Goal: Information Seeking & Learning: Learn about a topic

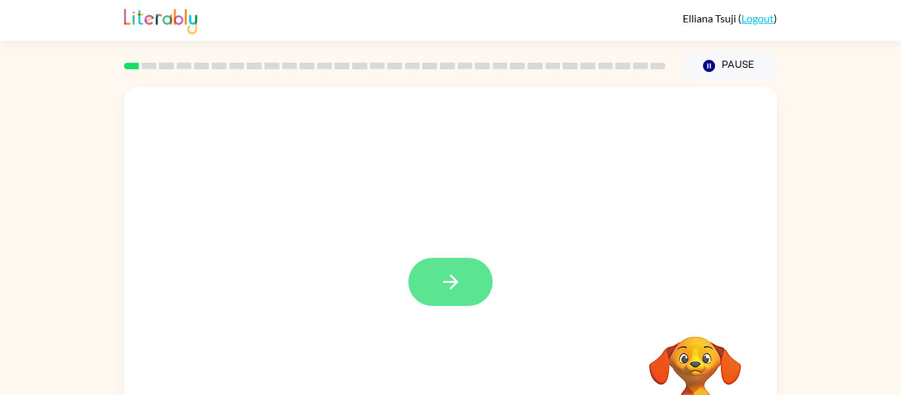
click at [426, 289] on button "button" at bounding box center [450, 282] width 84 height 48
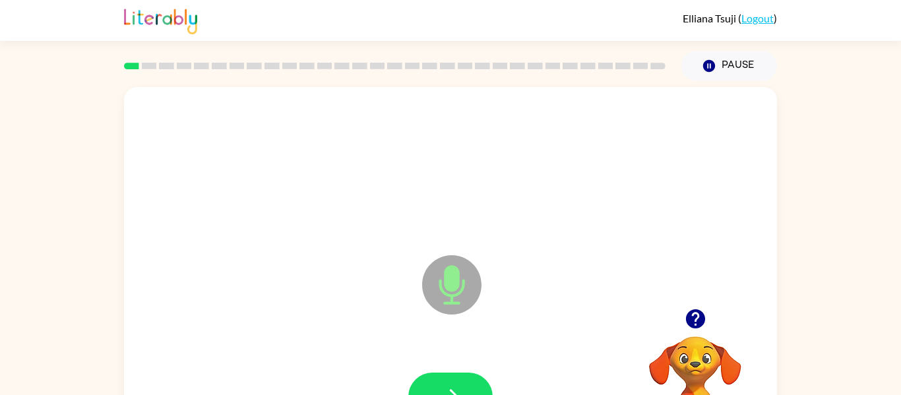
click at [460, 299] on icon at bounding box center [451, 284] width 59 height 59
click at [440, 382] on button "button" at bounding box center [450, 397] width 84 height 48
click at [434, 380] on button "button" at bounding box center [450, 397] width 84 height 48
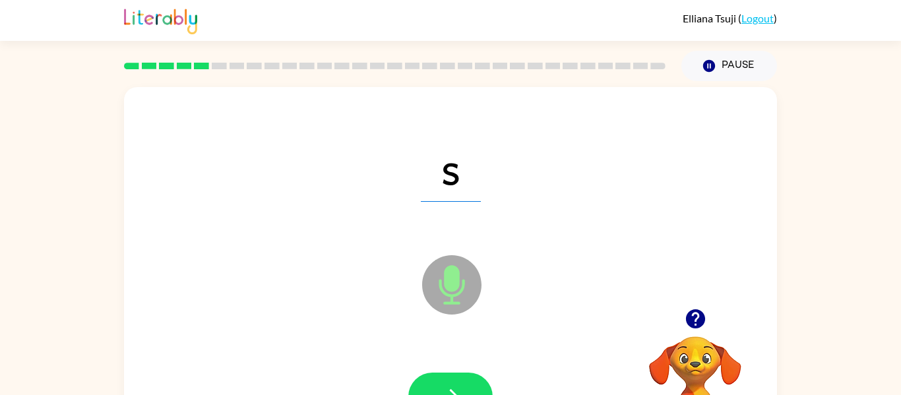
click at [434, 380] on button "button" at bounding box center [450, 397] width 84 height 48
click at [448, 381] on button "button" at bounding box center [450, 397] width 84 height 48
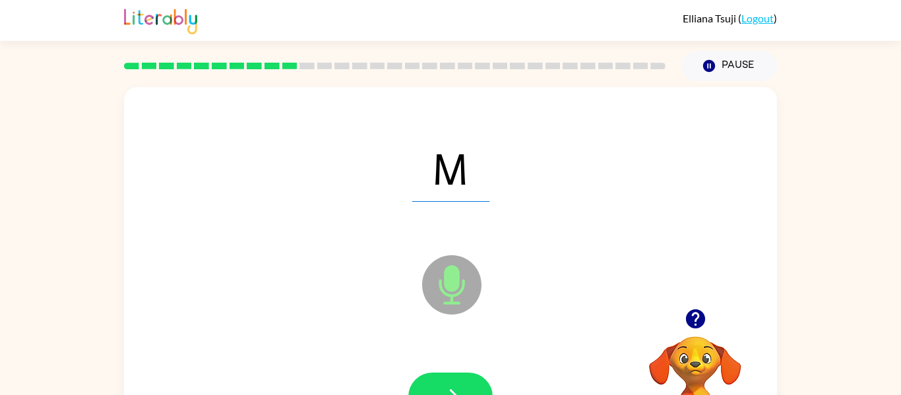
click at [448, 381] on button "button" at bounding box center [450, 397] width 84 height 48
click at [455, 385] on icon "button" at bounding box center [450, 396] width 23 height 23
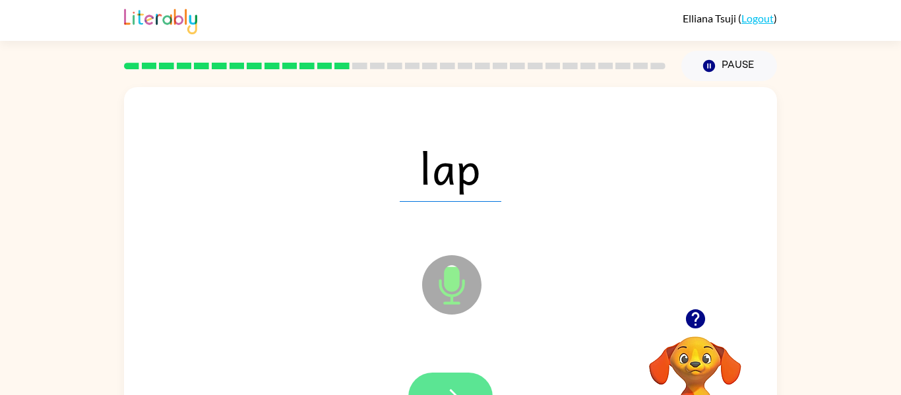
click at [450, 380] on button "button" at bounding box center [450, 397] width 84 height 48
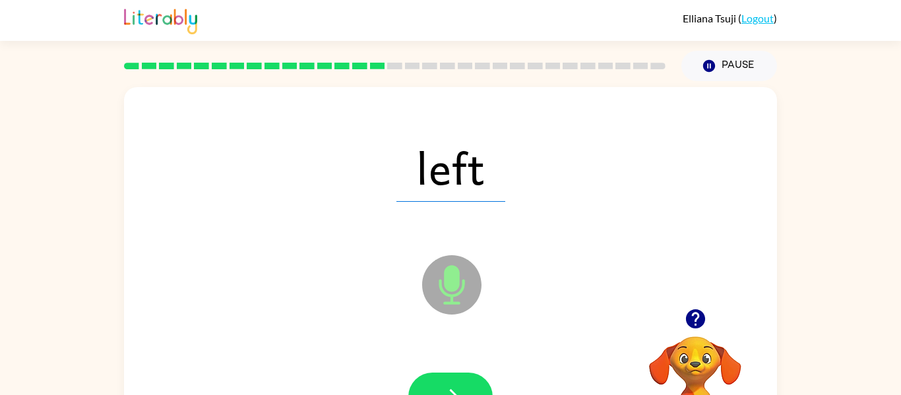
click at [450, 380] on button "button" at bounding box center [450, 397] width 84 height 48
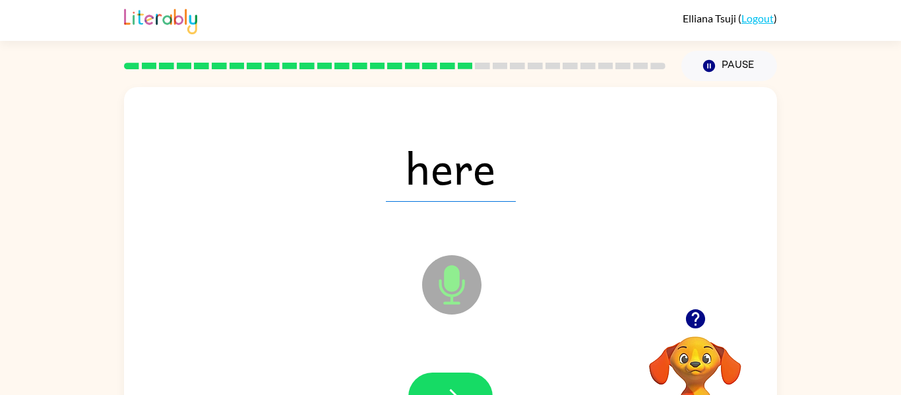
click at [450, 380] on button "button" at bounding box center [450, 397] width 84 height 48
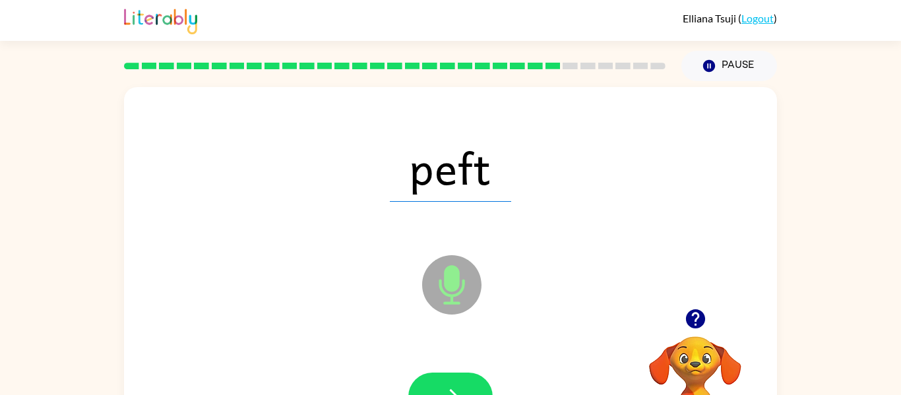
click at [450, 380] on button "button" at bounding box center [450, 397] width 84 height 48
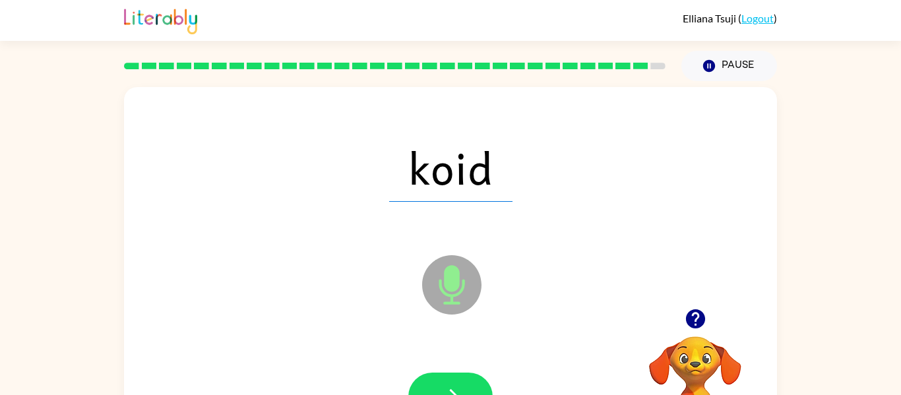
click at [450, 380] on button "button" at bounding box center [450, 397] width 84 height 48
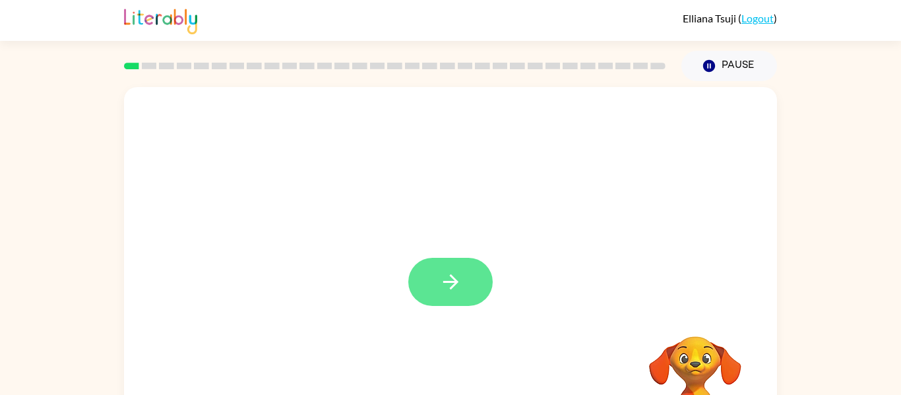
click at [453, 273] on icon "button" at bounding box center [450, 281] width 23 height 23
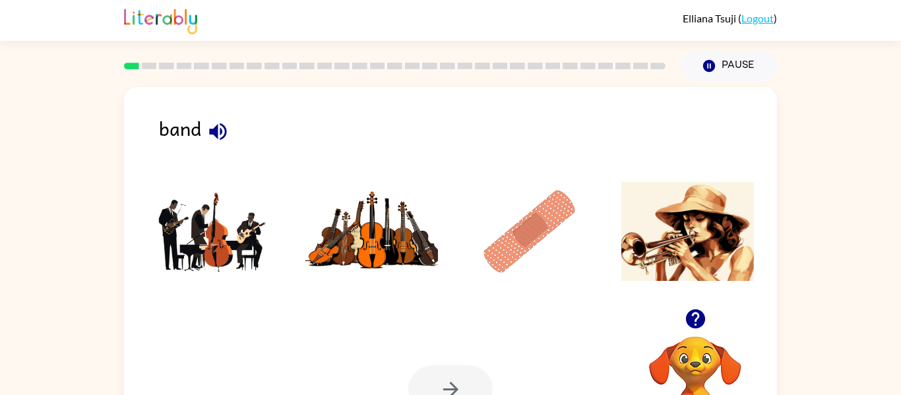
click at [378, 237] on img at bounding box center [371, 231] width 133 height 99
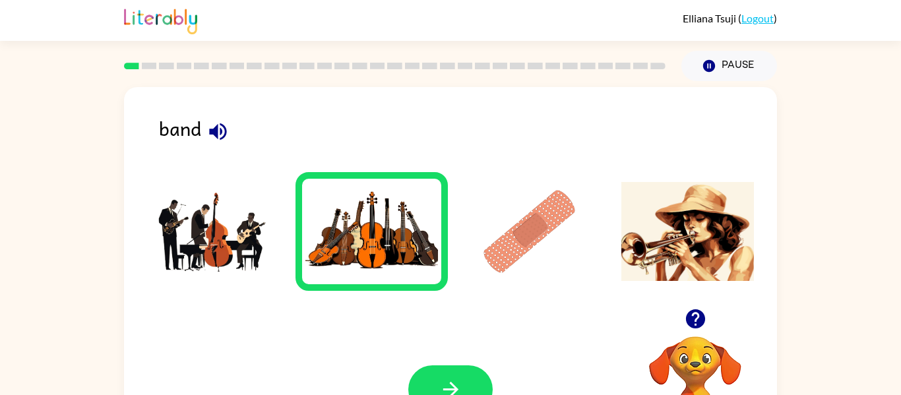
click at [553, 239] on img at bounding box center [529, 231] width 133 height 99
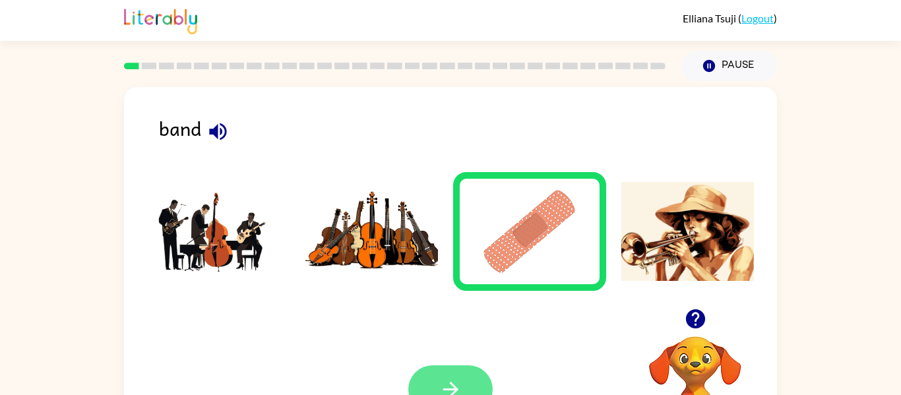
click at [432, 367] on button "button" at bounding box center [450, 389] width 84 height 48
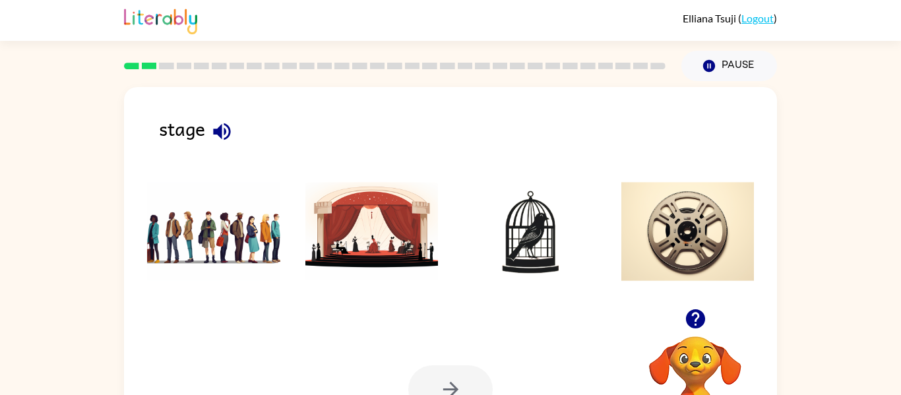
click at [369, 249] on img at bounding box center [371, 231] width 133 height 99
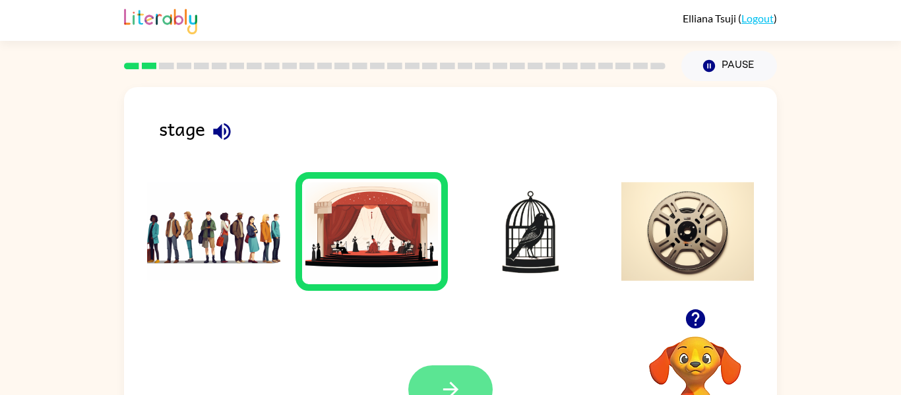
click at [451, 381] on icon "button" at bounding box center [450, 389] width 23 height 23
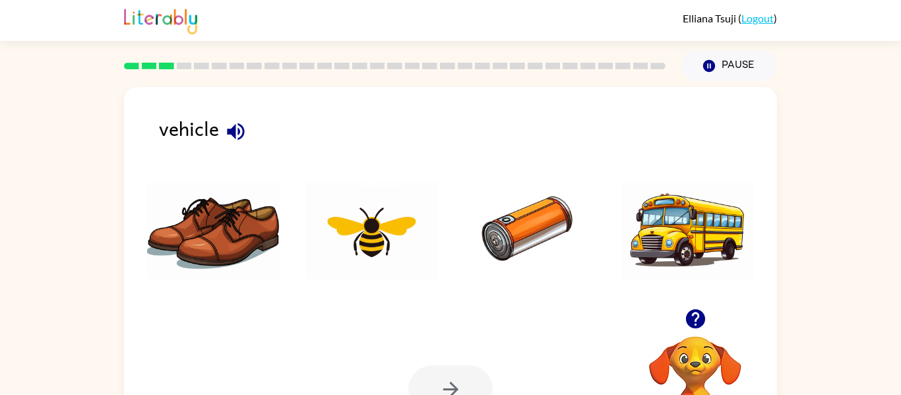
click at [666, 236] on img at bounding box center [687, 231] width 133 height 99
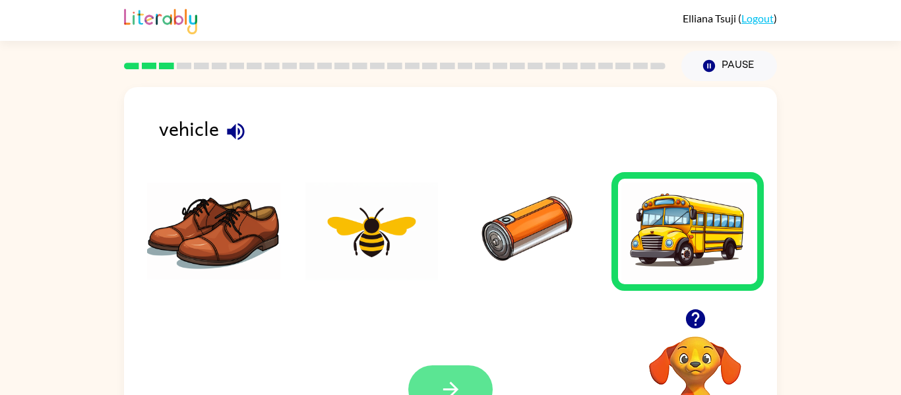
click at [460, 381] on icon "button" at bounding box center [450, 389] width 23 height 23
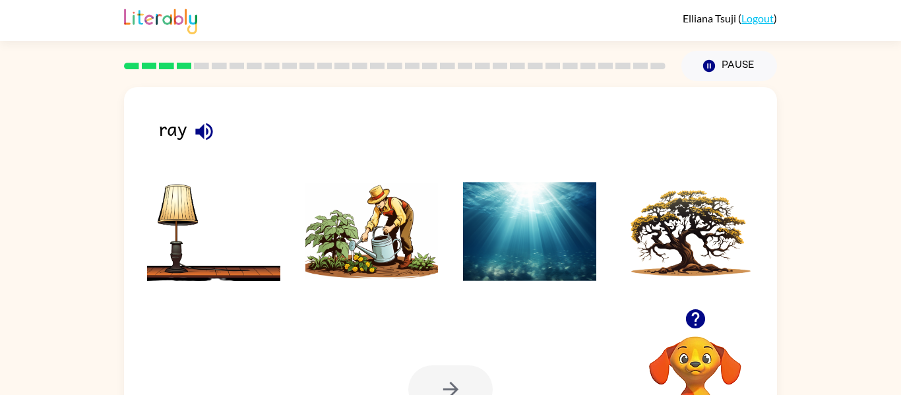
click at [372, 248] on img at bounding box center [371, 231] width 133 height 99
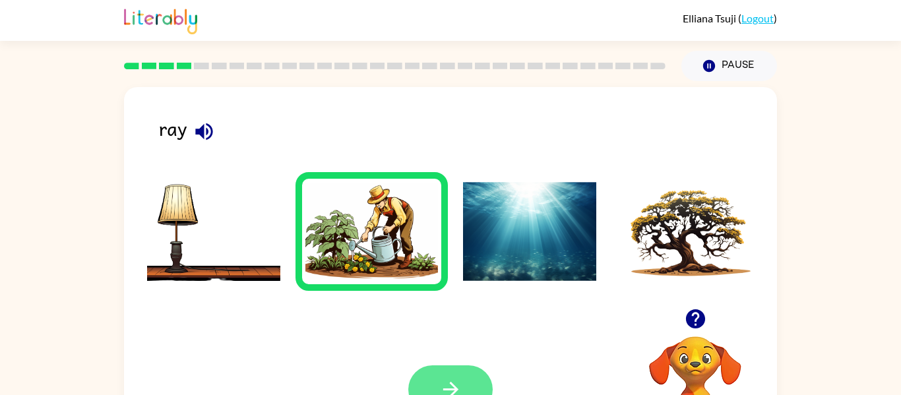
click at [451, 384] on icon "button" at bounding box center [449, 389] width 15 height 15
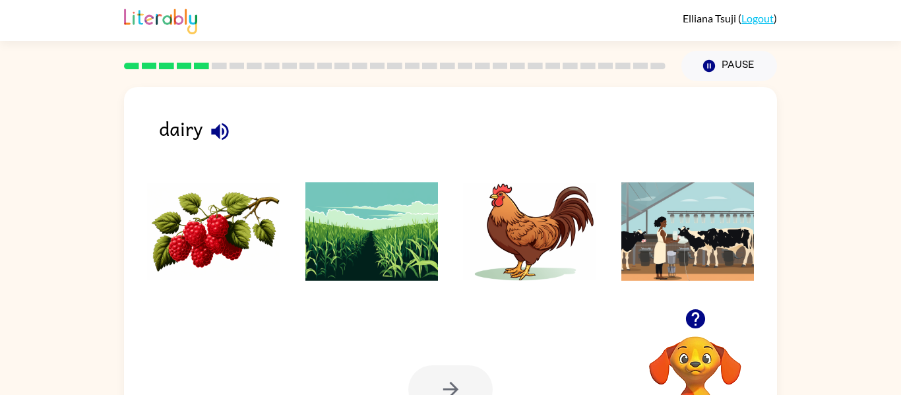
click at [669, 239] on img at bounding box center [687, 231] width 133 height 99
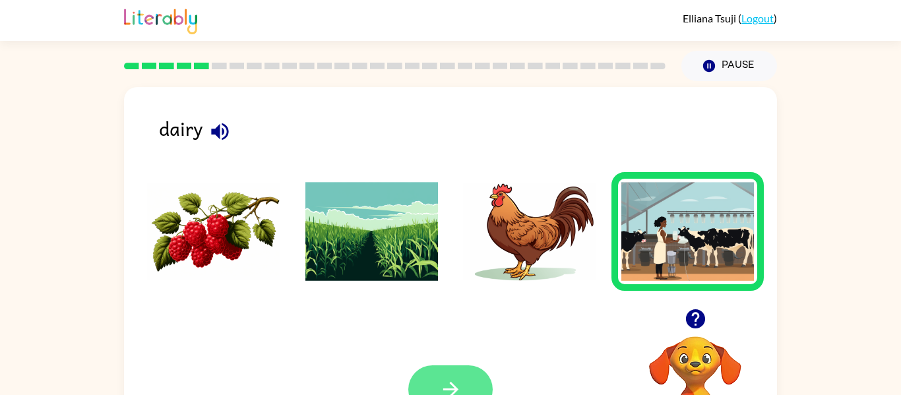
click at [444, 381] on icon "button" at bounding box center [450, 389] width 23 height 23
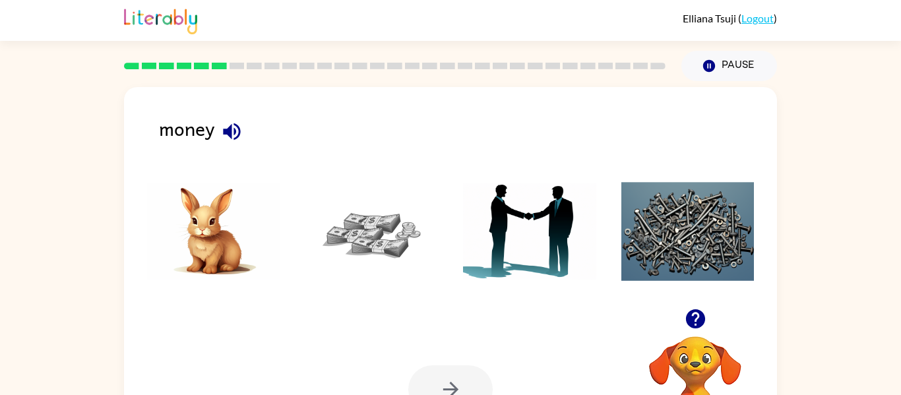
click at [378, 234] on img at bounding box center [371, 231] width 133 height 99
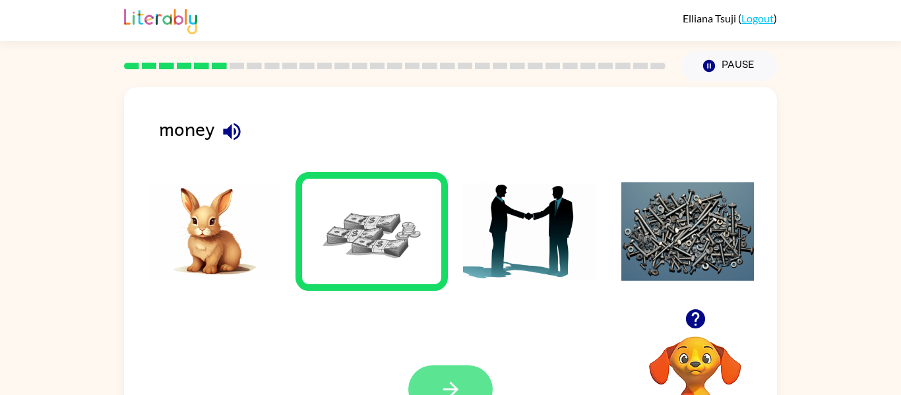
click at [435, 369] on button "button" at bounding box center [450, 389] width 84 height 48
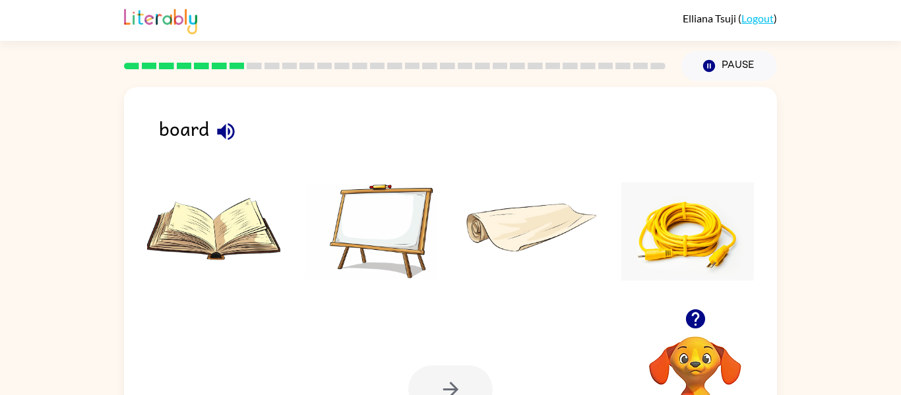
click at [383, 214] on img at bounding box center [371, 231] width 133 height 99
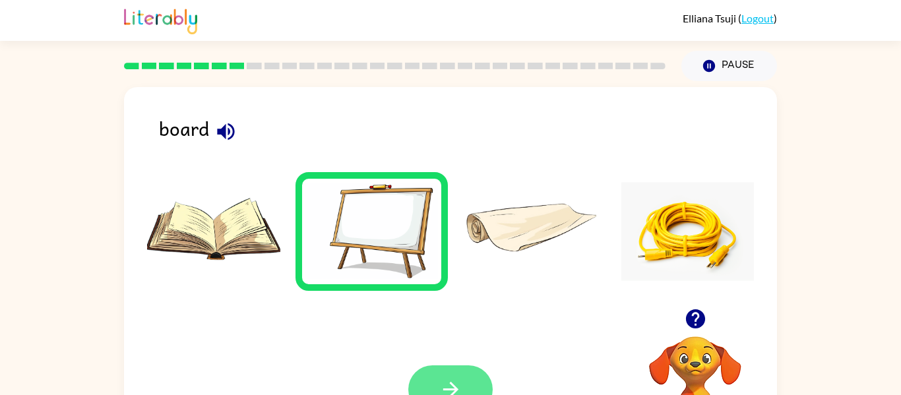
click at [454, 389] on icon "button" at bounding box center [449, 389] width 15 height 15
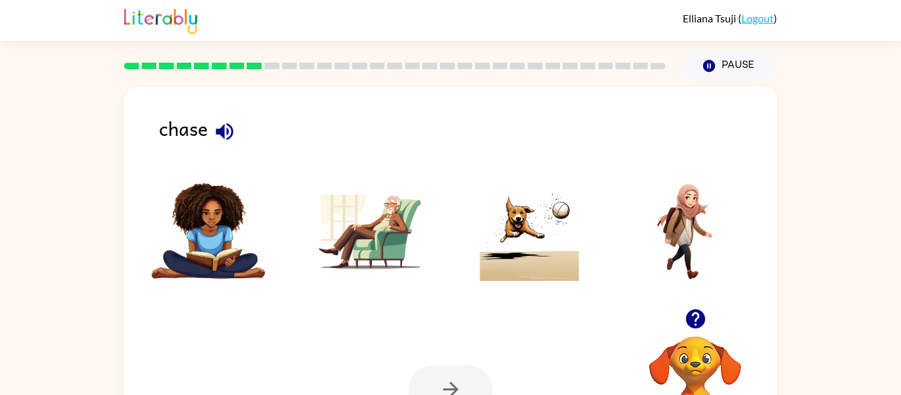
click at [529, 236] on img at bounding box center [529, 231] width 133 height 99
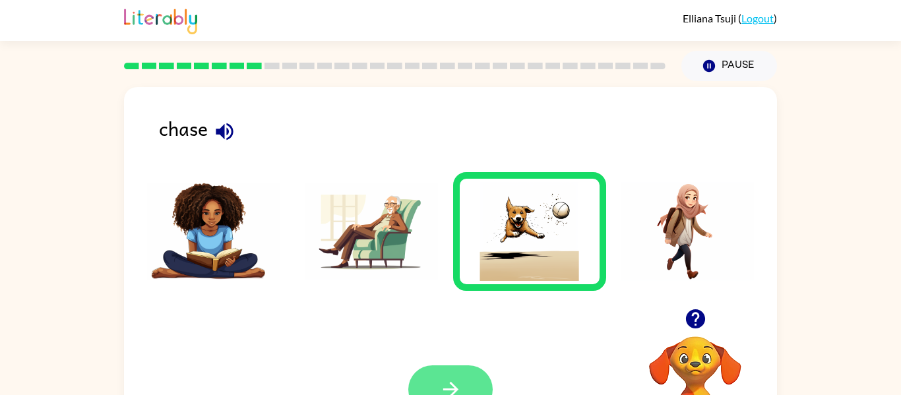
click at [454, 369] on button "button" at bounding box center [450, 389] width 84 height 48
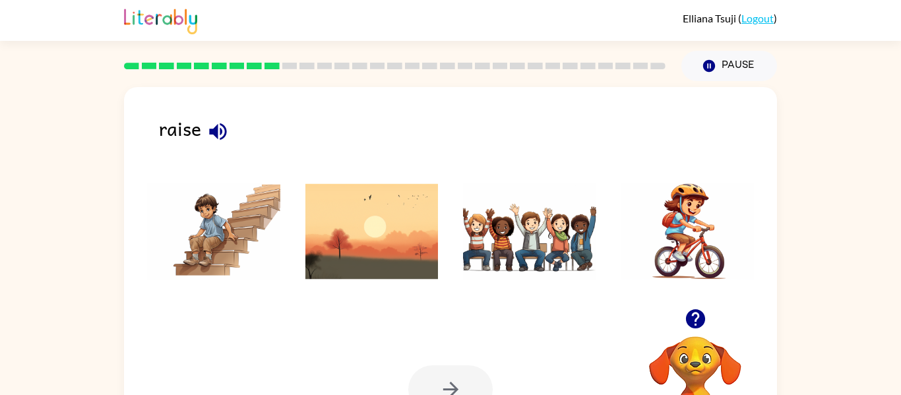
click at [506, 253] on img at bounding box center [529, 231] width 133 height 99
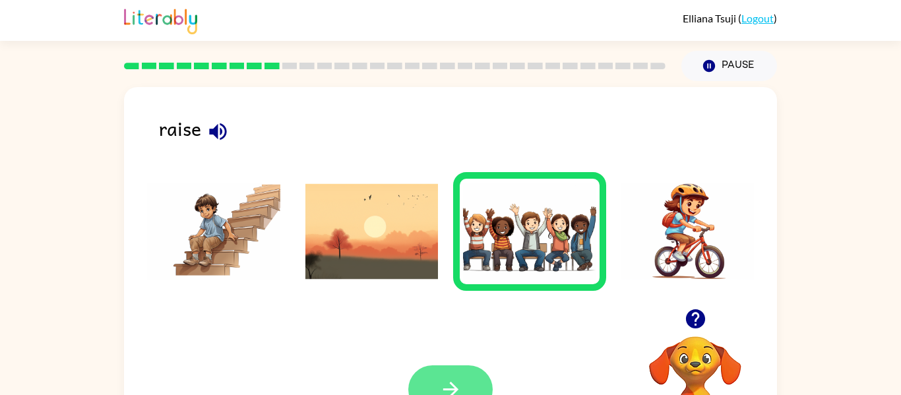
click at [447, 367] on button "button" at bounding box center [450, 389] width 84 height 48
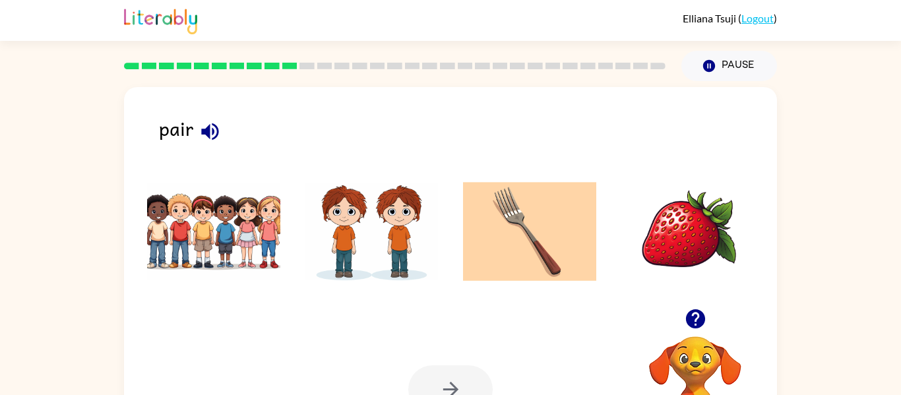
click at [367, 237] on img at bounding box center [371, 231] width 133 height 99
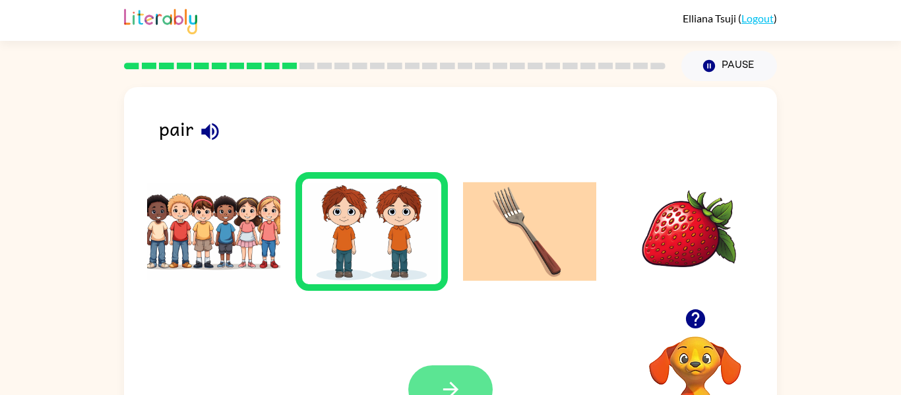
click at [461, 378] on icon "button" at bounding box center [450, 389] width 23 height 23
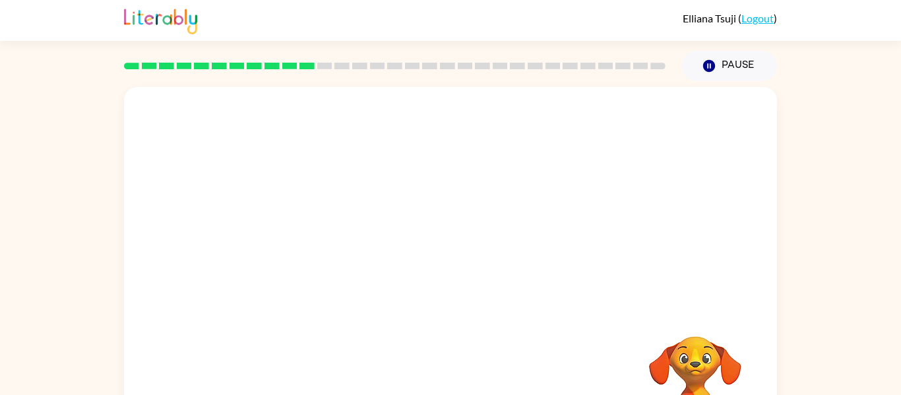
click at [298, 173] on video "Your browser must support playing .mp4 files to use Literably. Please try using…" at bounding box center [450, 198] width 653 height 222
click at [697, 365] on video "Your browser must support playing .mp4 files to use Literably. Please try using…" at bounding box center [695, 382] width 132 height 132
click at [454, 287] on icon "button" at bounding box center [450, 281] width 23 height 23
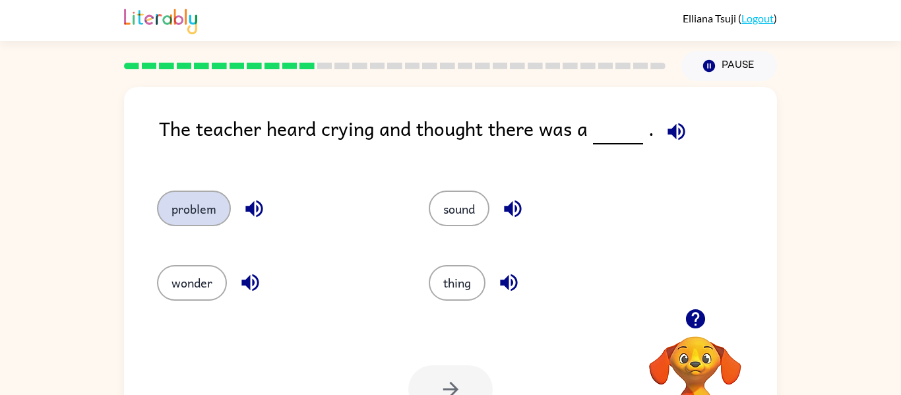
click at [181, 204] on button "problem" at bounding box center [194, 209] width 74 height 36
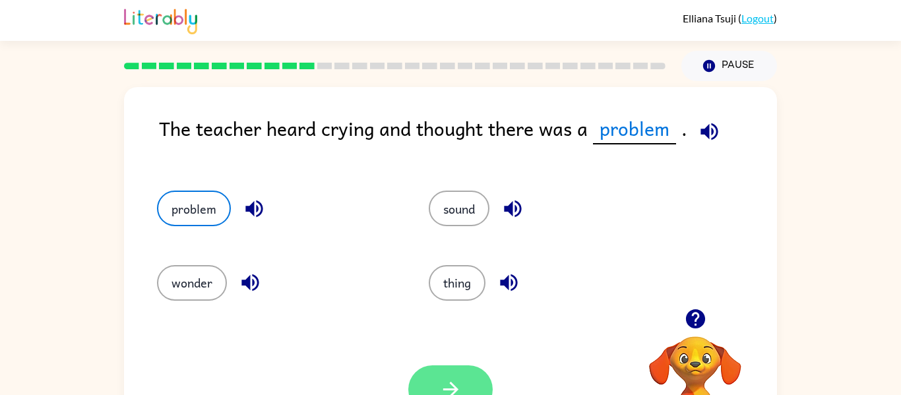
click at [452, 386] on icon "button" at bounding box center [449, 389] width 15 height 15
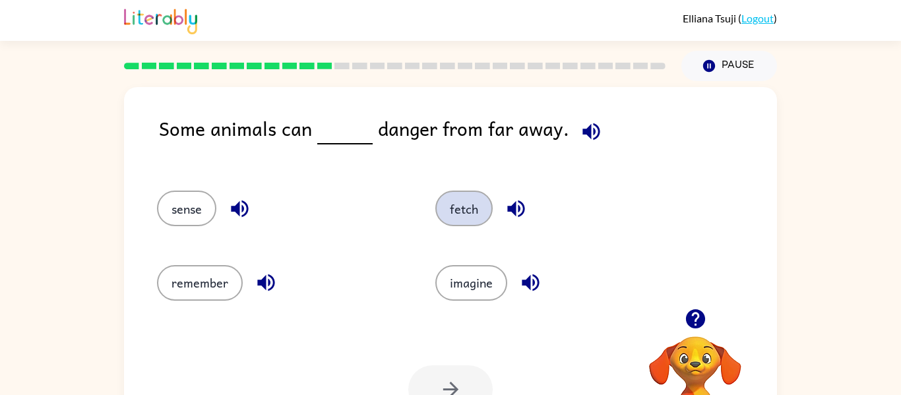
click at [462, 202] on button "fetch" at bounding box center [463, 209] width 57 height 36
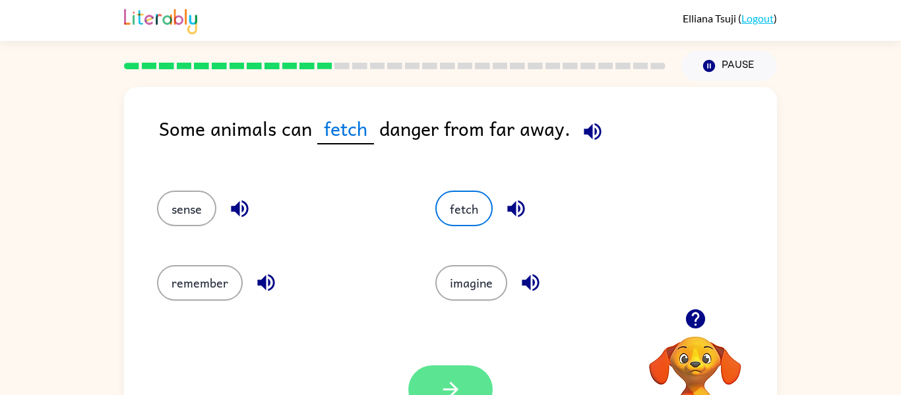
click at [441, 371] on button "button" at bounding box center [450, 389] width 84 height 48
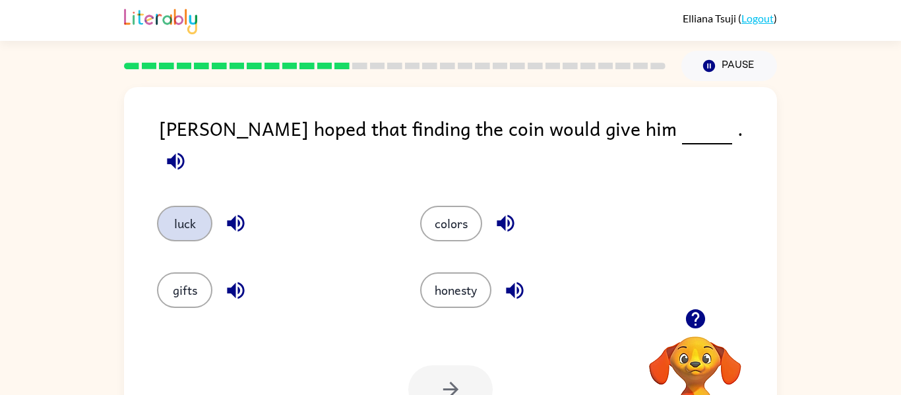
click at [189, 214] on button "luck" at bounding box center [184, 224] width 55 height 36
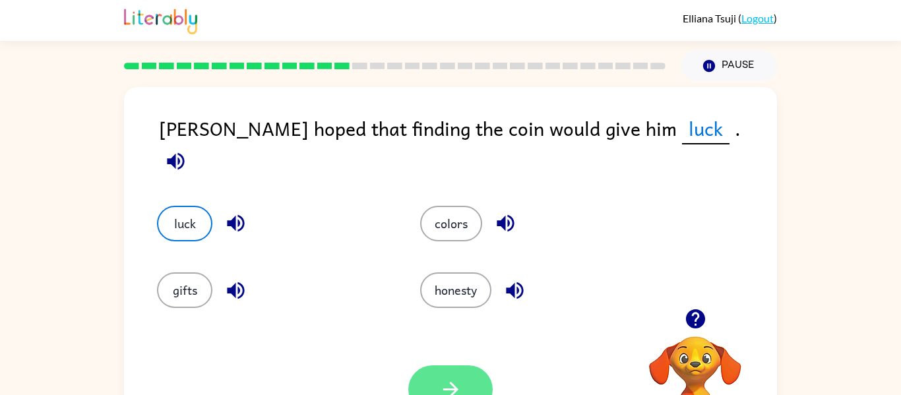
click at [456, 374] on button "button" at bounding box center [450, 389] width 84 height 48
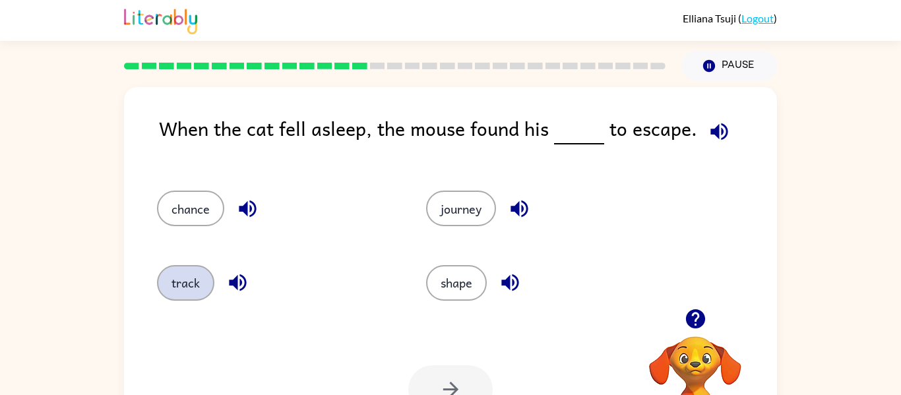
click at [183, 292] on button "track" at bounding box center [185, 283] width 57 height 36
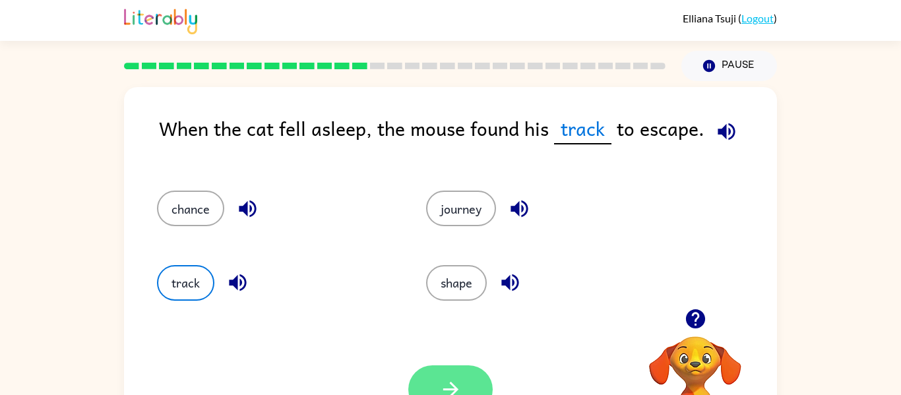
click at [471, 382] on button "button" at bounding box center [450, 389] width 84 height 48
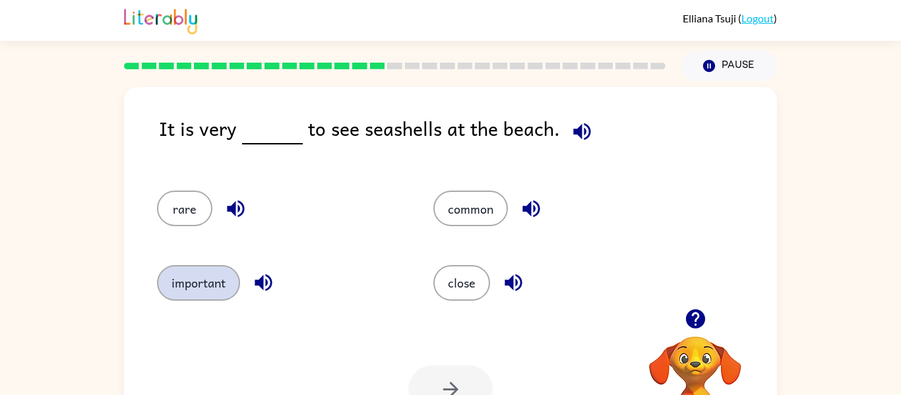
click at [176, 274] on button "important" at bounding box center [198, 283] width 83 height 36
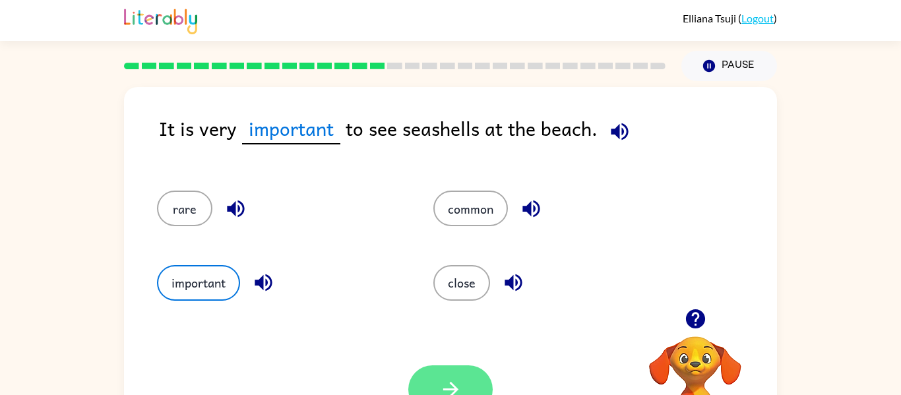
click at [450, 386] on icon "button" at bounding box center [450, 389] width 23 height 23
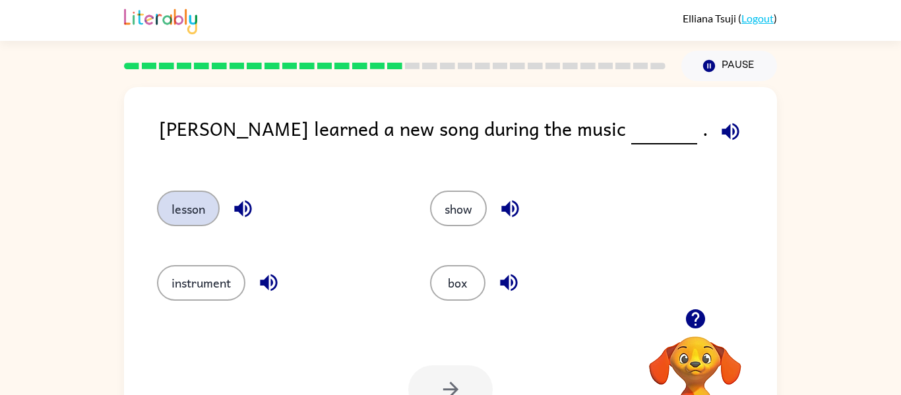
click at [196, 200] on button "lesson" at bounding box center [188, 209] width 63 height 36
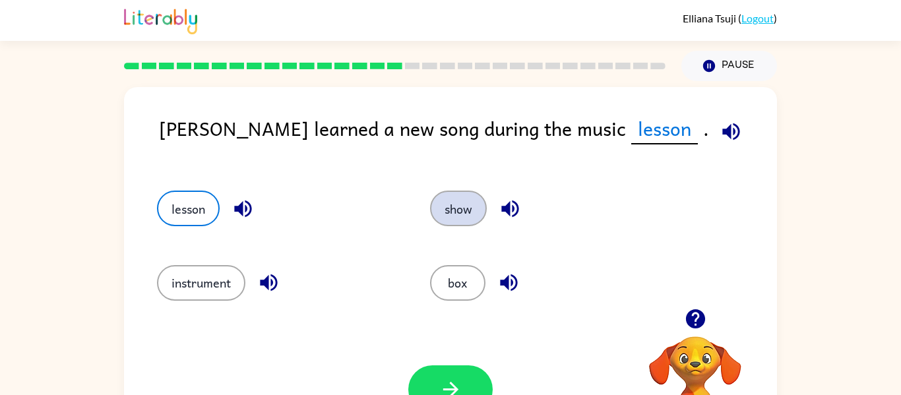
click at [462, 202] on button "show" at bounding box center [458, 209] width 57 height 36
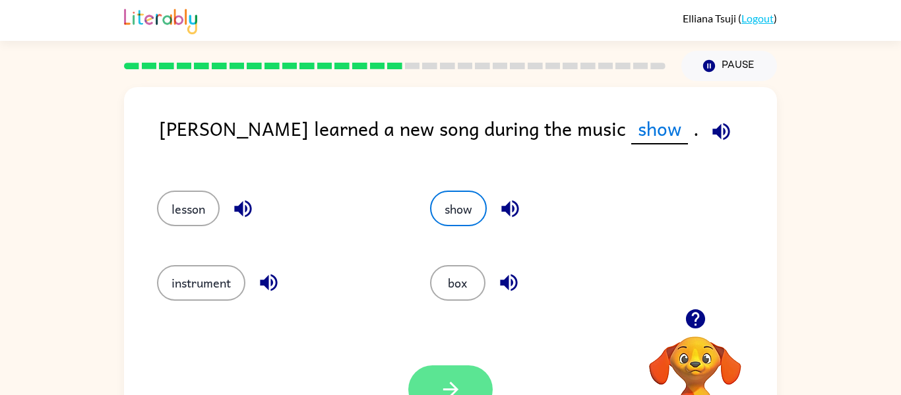
click at [458, 382] on icon "button" at bounding box center [450, 389] width 23 height 23
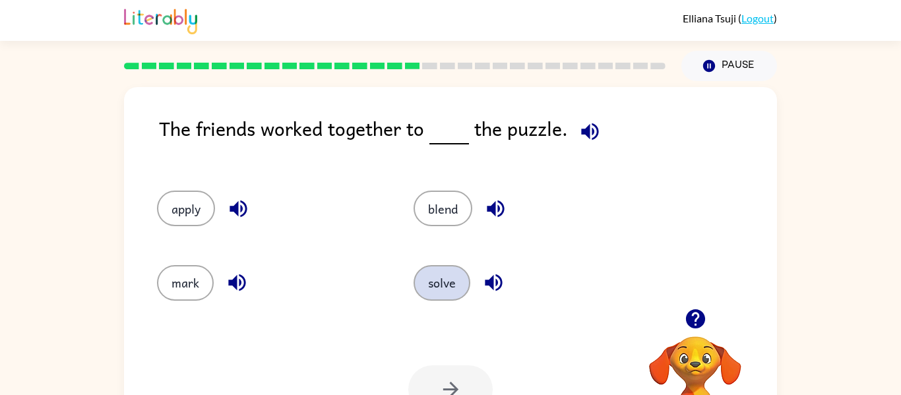
click at [446, 290] on button "solve" at bounding box center [441, 283] width 57 height 36
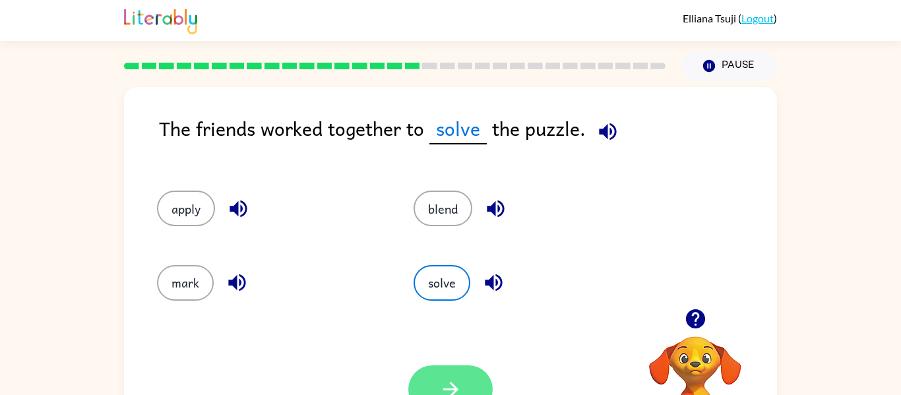
click at [460, 371] on button "button" at bounding box center [450, 389] width 84 height 48
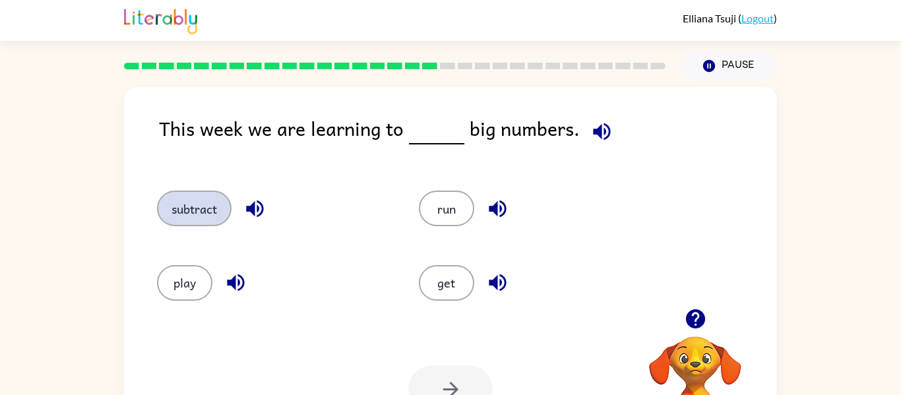
click at [218, 206] on button "subtract" at bounding box center [194, 209] width 75 height 36
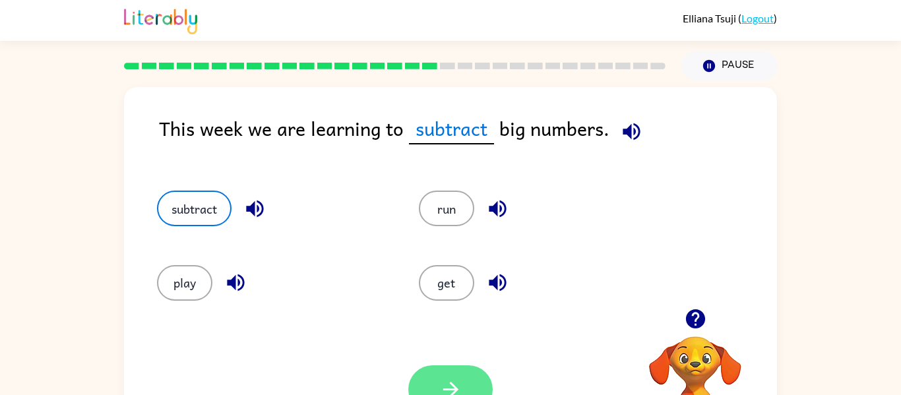
click at [467, 378] on button "button" at bounding box center [450, 389] width 84 height 48
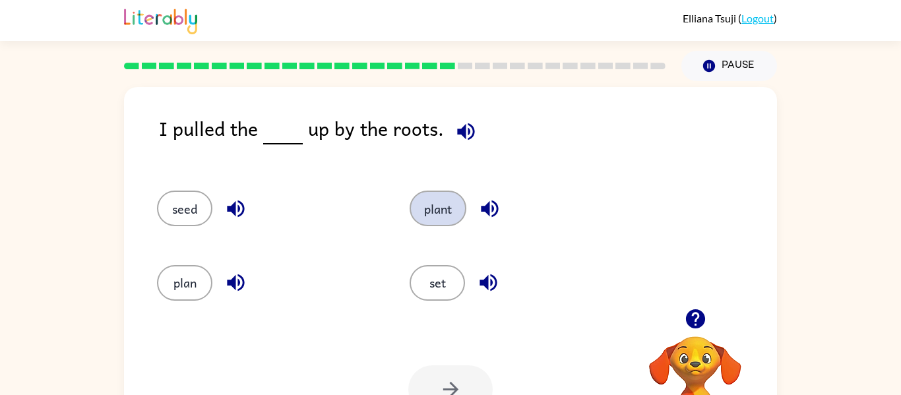
click at [436, 204] on button "plant" at bounding box center [437, 209] width 57 height 36
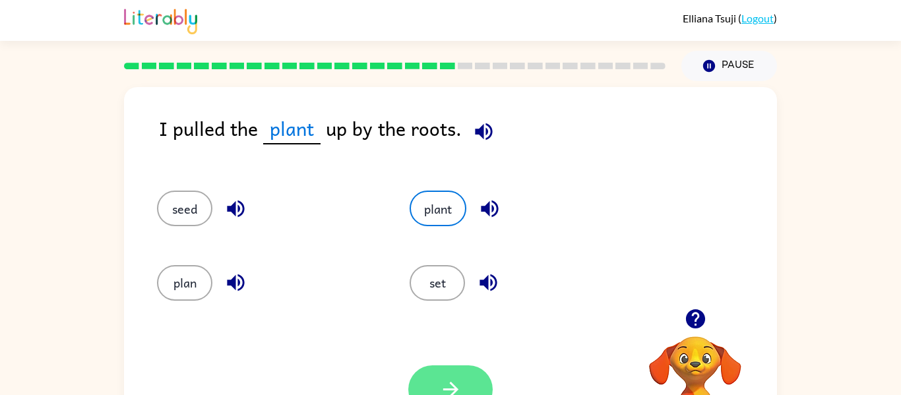
click at [448, 381] on icon "button" at bounding box center [450, 389] width 23 height 23
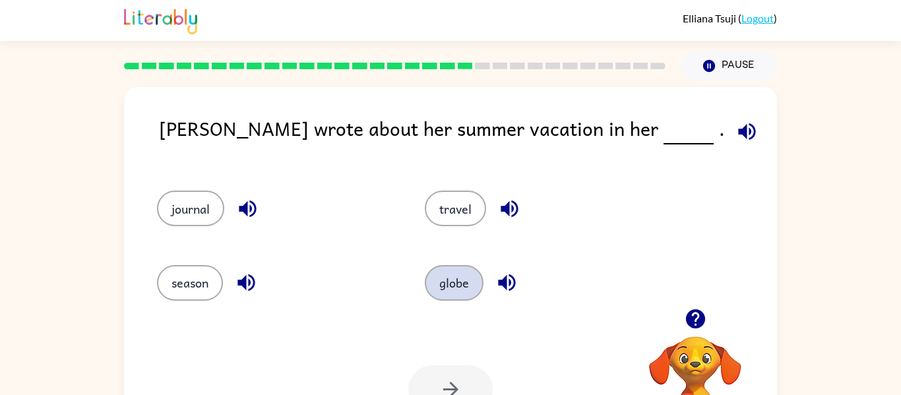
click at [452, 292] on button "globe" at bounding box center [454, 283] width 59 height 36
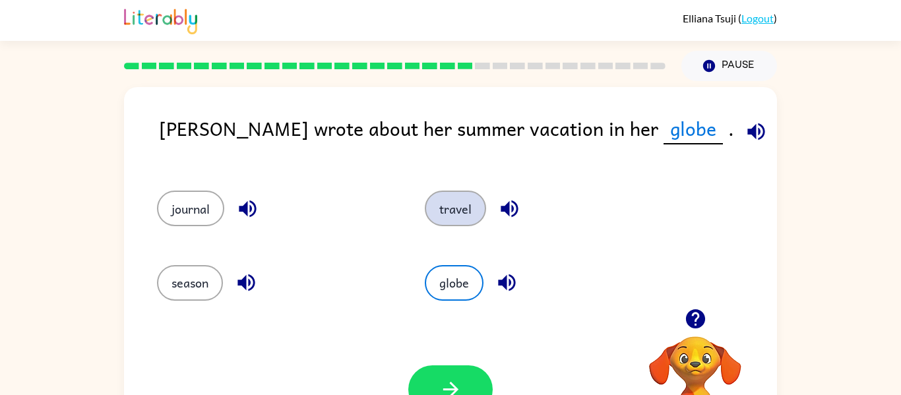
click at [455, 204] on button "travel" at bounding box center [455, 209] width 61 height 36
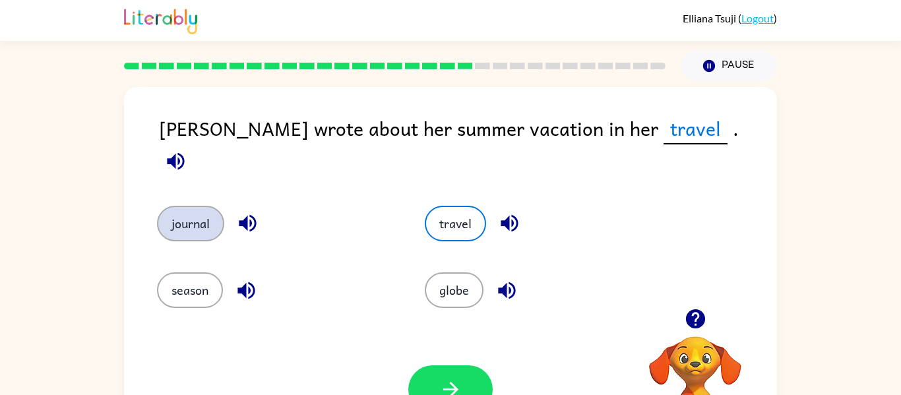
click at [190, 209] on button "journal" at bounding box center [190, 224] width 67 height 36
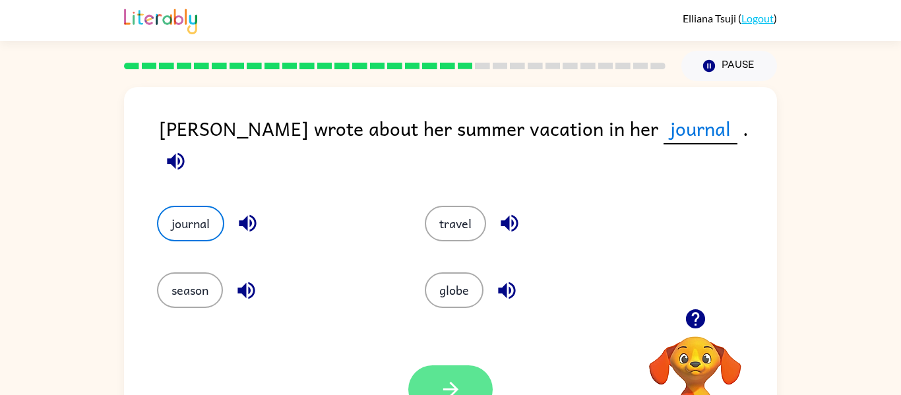
click at [462, 381] on icon "button" at bounding box center [450, 389] width 23 height 23
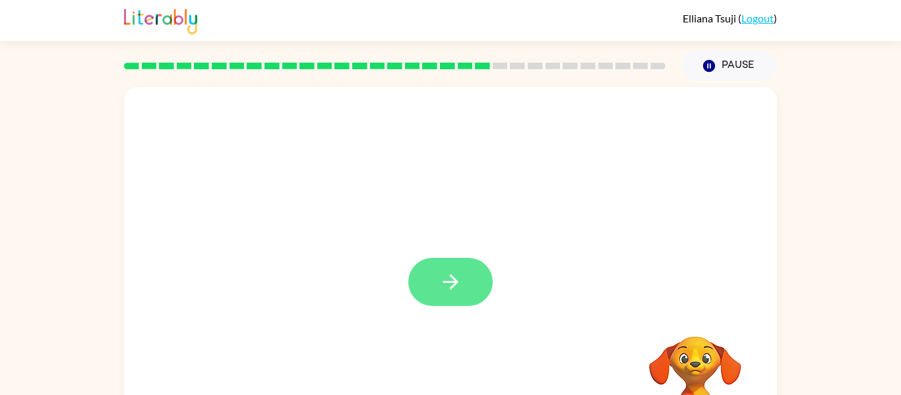
click at [449, 270] on button "button" at bounding box center [450, 282] width 84 height 48
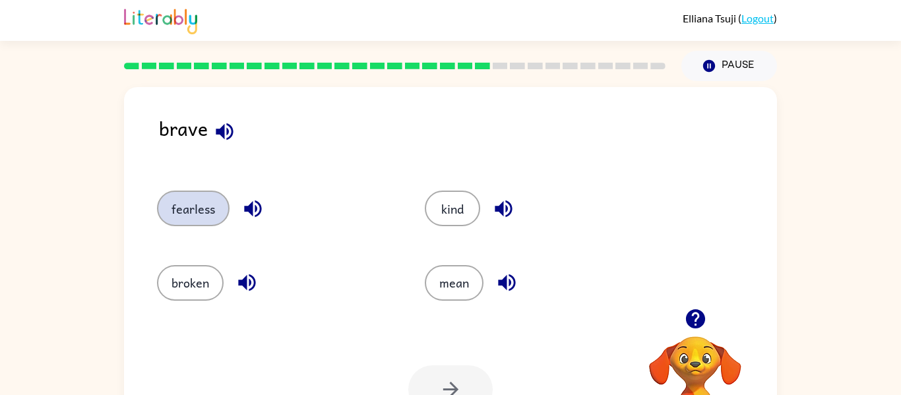
click at [205, 200] on button "fearless" at bounding box center [193, 209] width 73 height 36
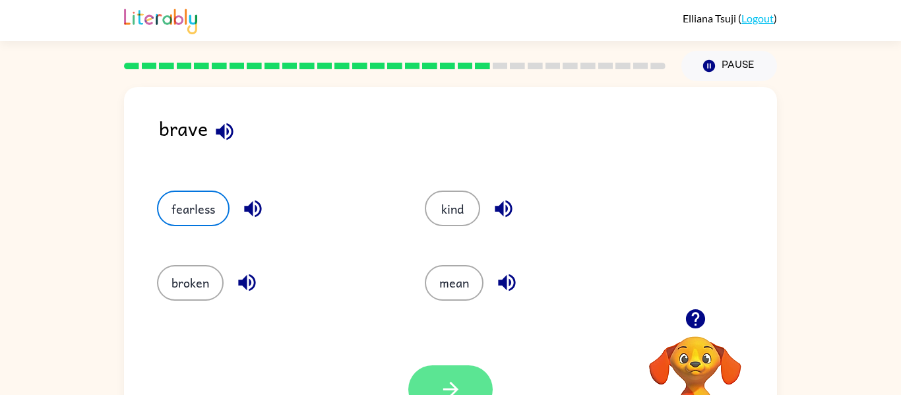
click at [444, 376] on button "button" at bounding box center [450, 389] width 84 height 48
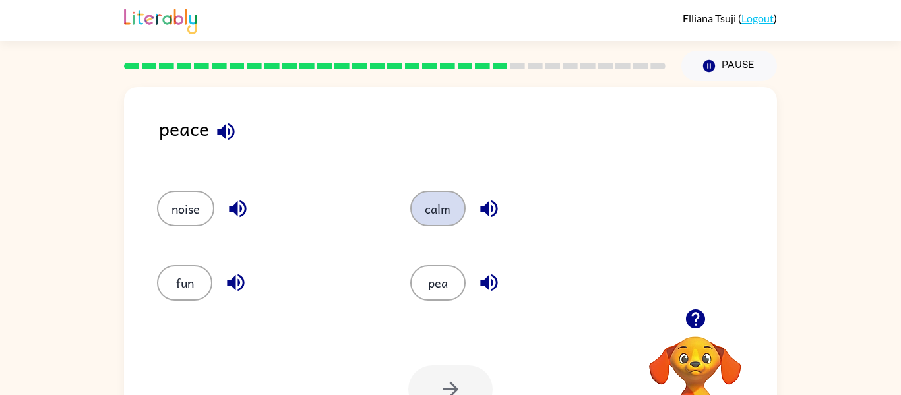
click at [438, 205] on button "calm" at bounding box center [437, 209] width 55 height 36
click at [444, 218] on button "calm" at bounding box center [437, 209] width 55 height 36
click at [433, 227] on div "calm" at bounding box center [511, 202] width 253 height 74
click at [467, 385] on button "button" at bounding box center [450, 389] width 84 height 48
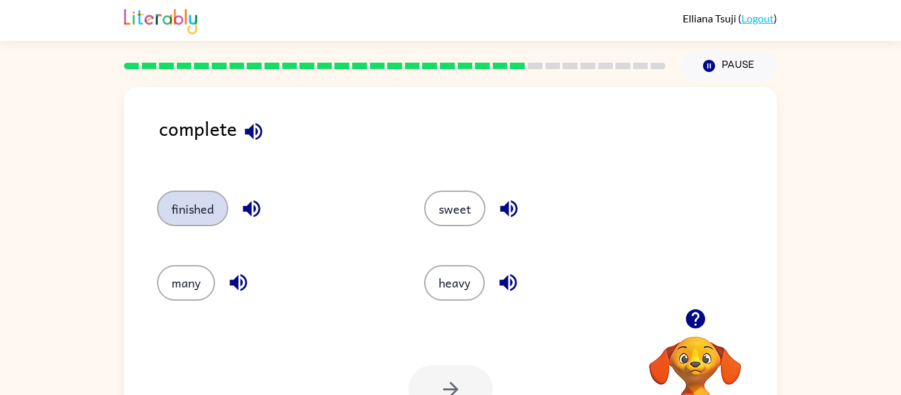
click at [189, 218] on button "finished" at bounding box center [192, 209] width 71 height 36
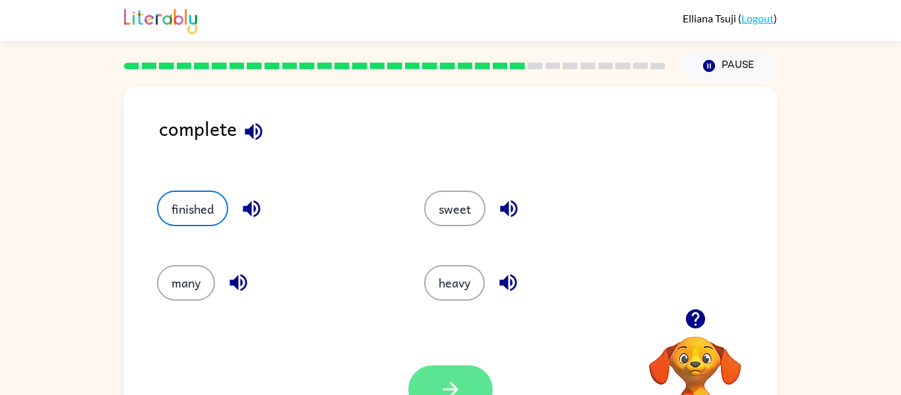
click at [463, 374] on button "button" at bounding box center [450, 389] width 84 height 48
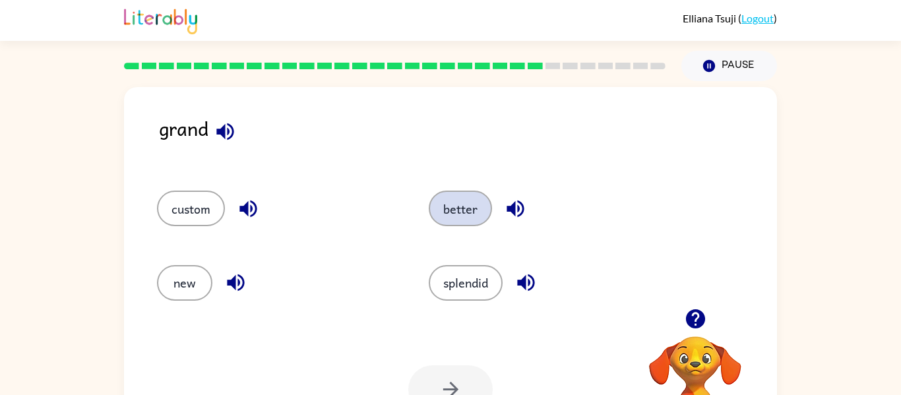
click at [473, 198] on button "better" at bounding box center [460, 209] width 63 height 36
click at [467, 371] on button "button" at bounding box center [450, 389] width 84 height 48
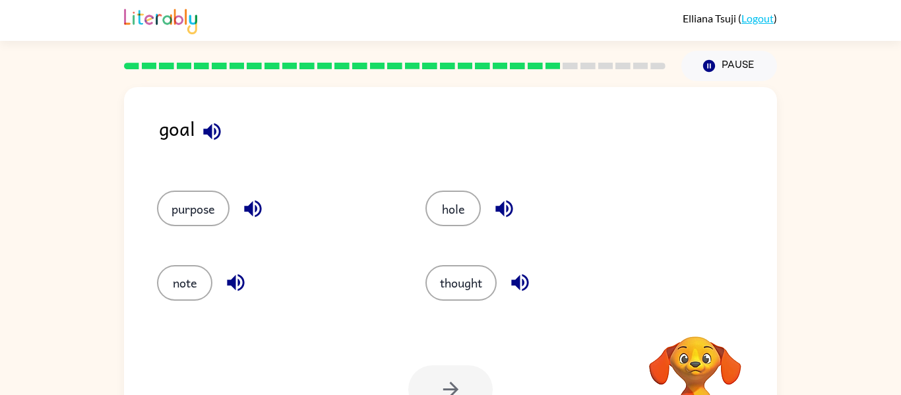
click at [467, 371] on div at bounding box center [450, 389] width 84 height 48
click at [459, 212] on button "hole" at bounding box center [452, 209] width 55 height 36
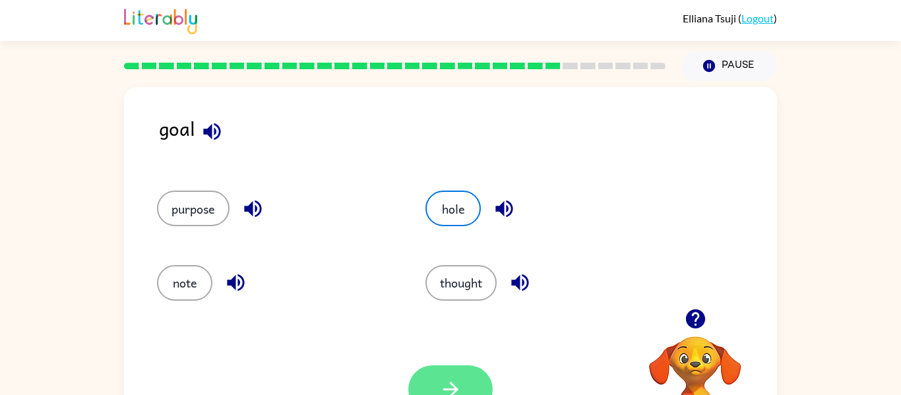
click at [442, 376] on button "button" at bounding box center [450, 389] width 84 height 48
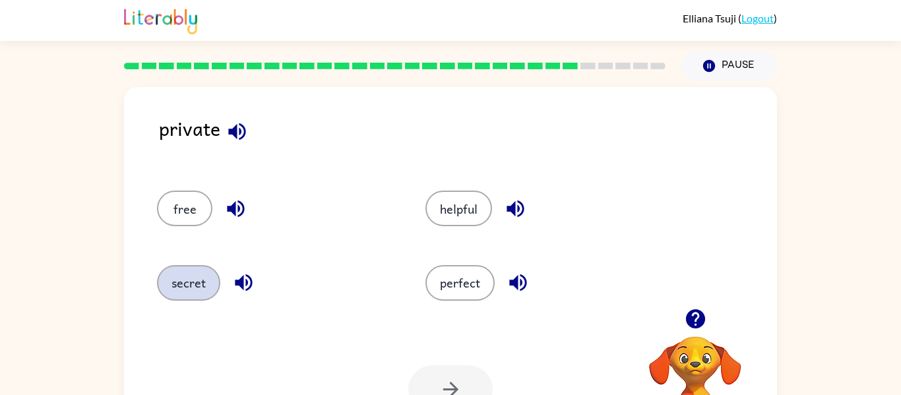
click at [188, 288] on button "secret" at bounding box center [188, 283] width 63 height 36
click at [446, 369] on button "button" at bounding box center [450, 389] width 84 height 48
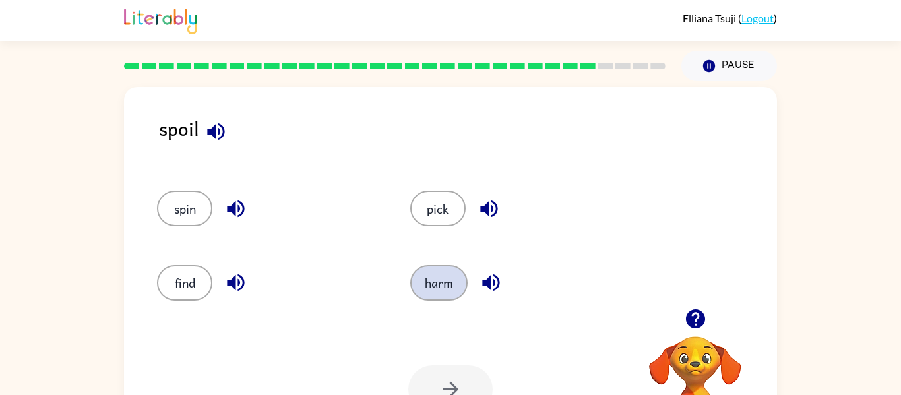
click at [444, 276] on button "harm" at bounding box center [438, 283] width 57 height 36
click at [448, 379] on icon "button" at bounding box center [450, 389] width 23 height 23
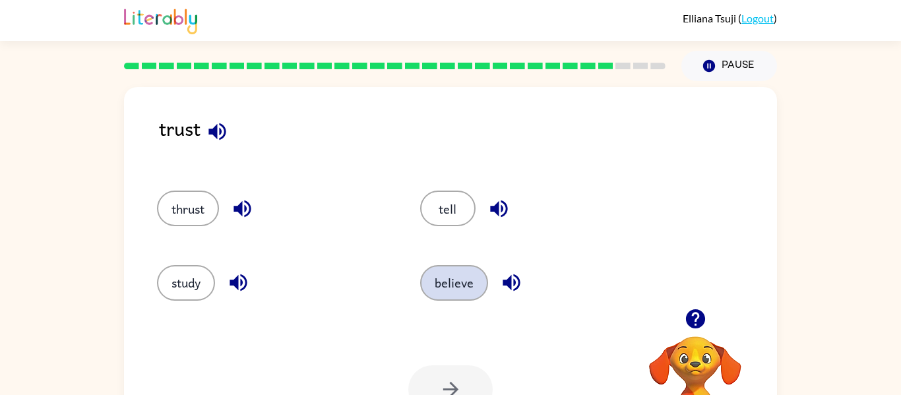
click at [460, 273] on button "believe" at bounding box center [454, 283] width 68 height 36
click at [442, 382] on icon "button" at bounding box center [450, 389] width 23 height 23
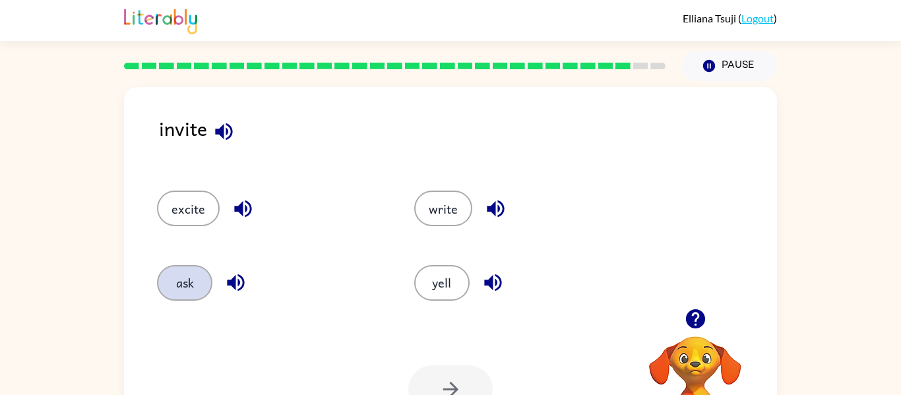
click at [187, 282] on button "ask" at bounding box center [184, 283] width 55 height 36
click at [474, 384] on button "button" at bounding box center [450, 389] width 84 height 48
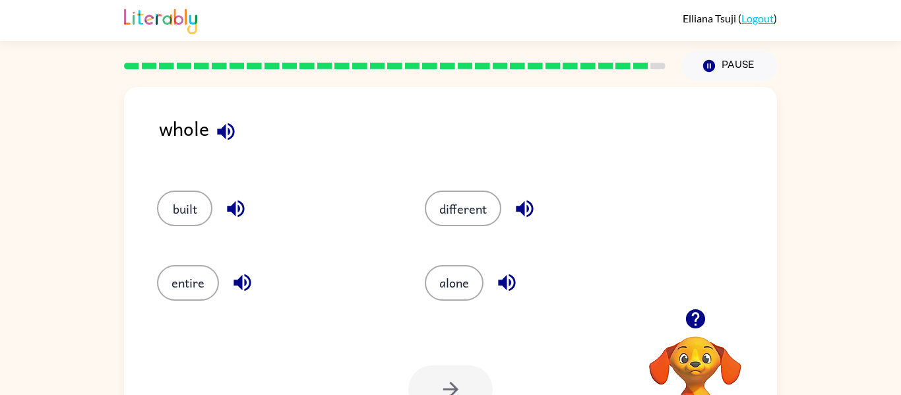
click at [235, 209] on icon "button" at bounding box center [235, 208] width 17 height 17
click at [241, 280] on icon "button" at bounding box center [241, 282] width 17 height 17
click at [525, 207] on icon "button" at bounding box center [524, 208] width 23 height 23
click at [195, 198] on button "built" at bounding box center [184, 209] width 55 height 36
click at [474, 380] on button "button" at bounding box center [450, 389] width 84 height 48
